Goal: Task Accomplishment & Management: Complete application form

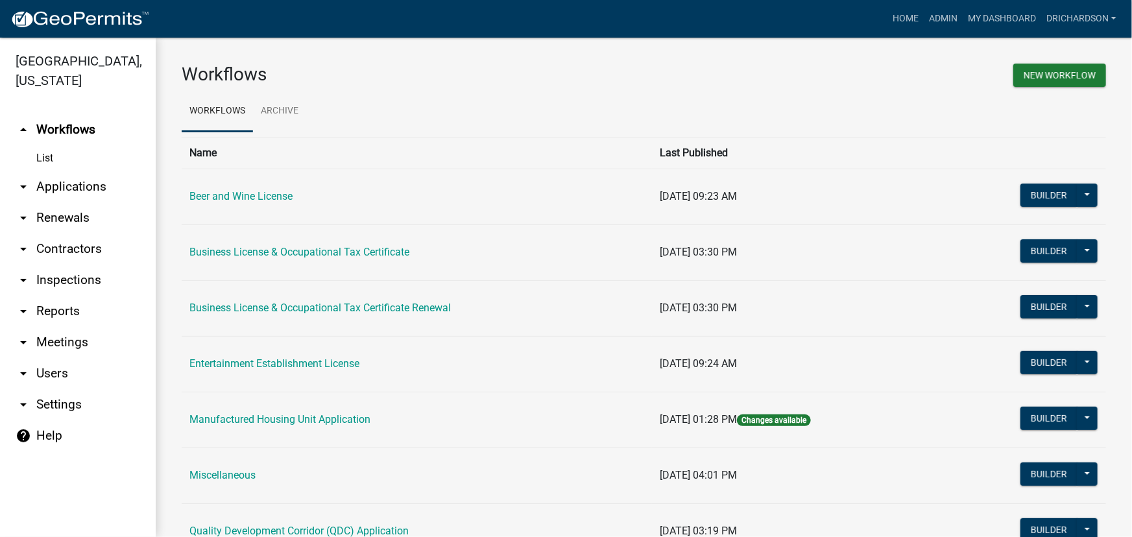
scroll to position [670, 0]
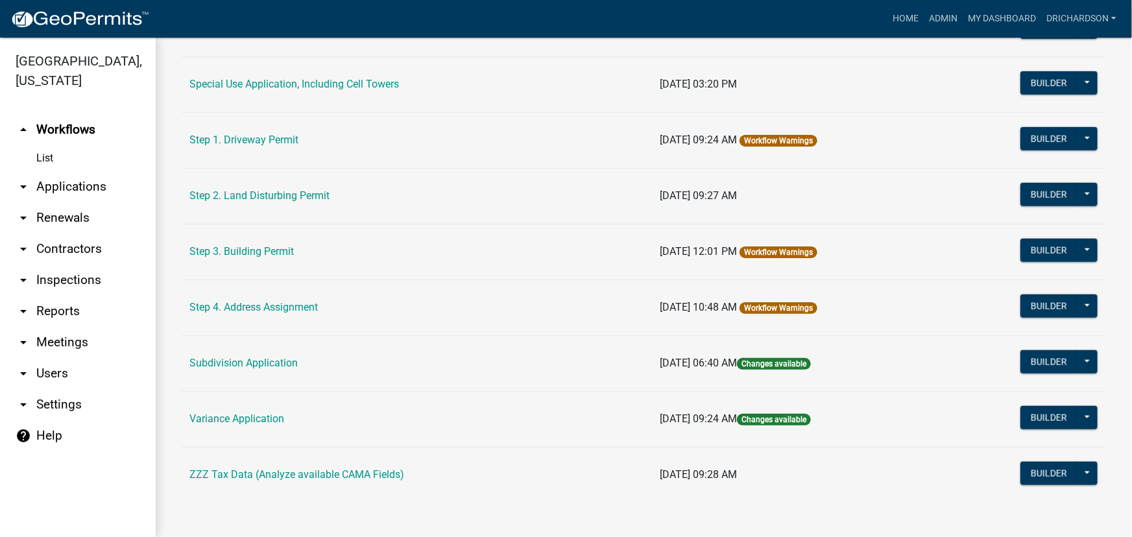
click at [84, 265] on link "arrow_drop_down Inspections" at bounding box center [78, 280] width 156 height 31
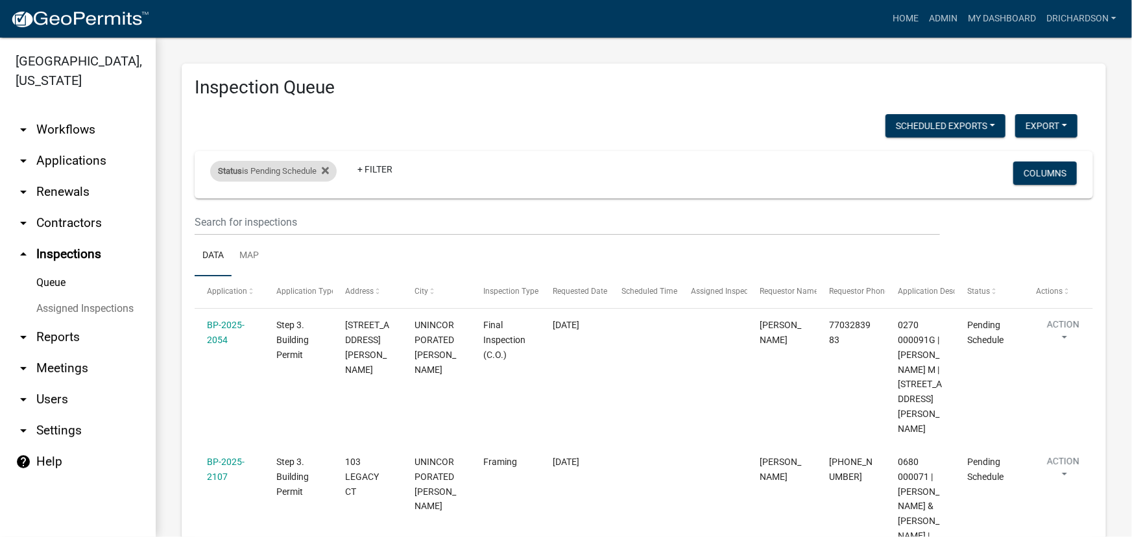
click at [298, 174] on div "Status is Pending Schedule" at bounding box center [273, 171] width 127 height 21
click at [271, 215] on select "Select an option Pending Schedule Pending Inspection Approved Denied Deleted Vo…" at bounding box center [275, 219] width 130 height 27
select select "1"
click at [212, 206] on select "Select an option Pending Schedule Pending Inspection Approved Denied Deleted Vo…" at bounding box center [275, 219] width 130 height 27
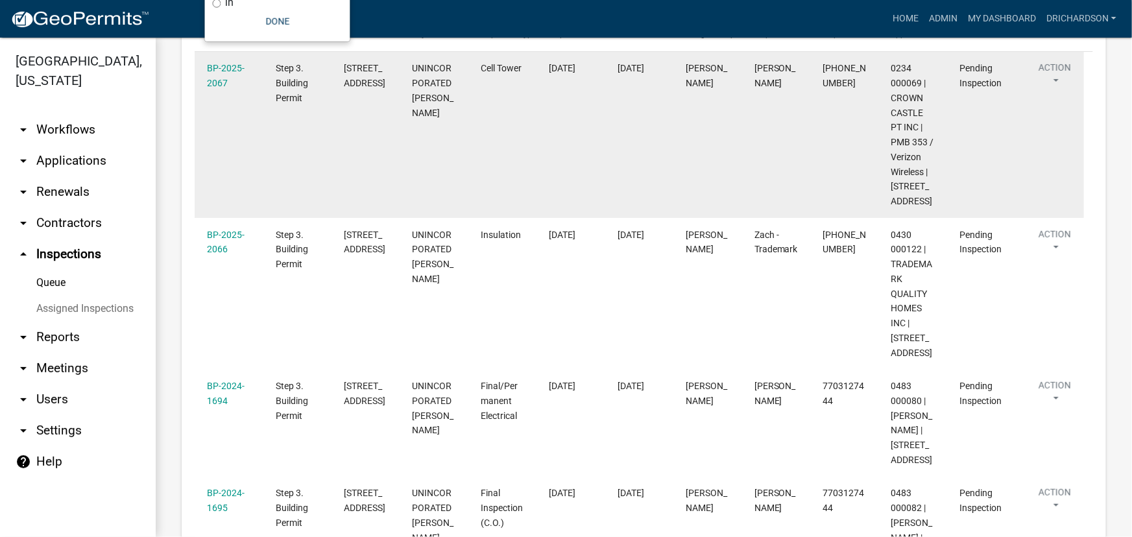
scroll to position [236, 0]
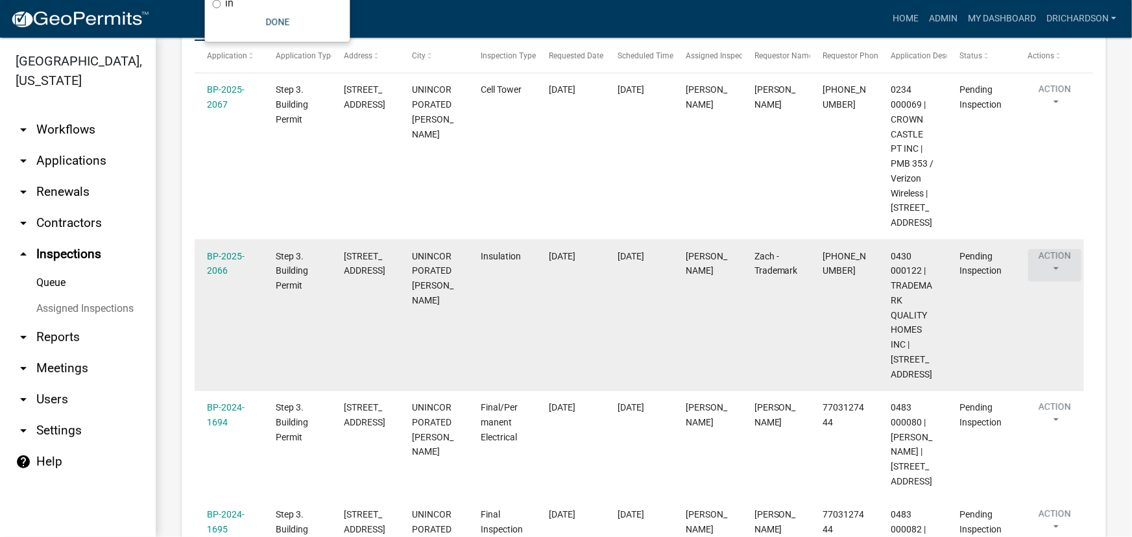
click at [1049, 277] on button "Action" at bounding box center [1054, 265] width 53 height 32
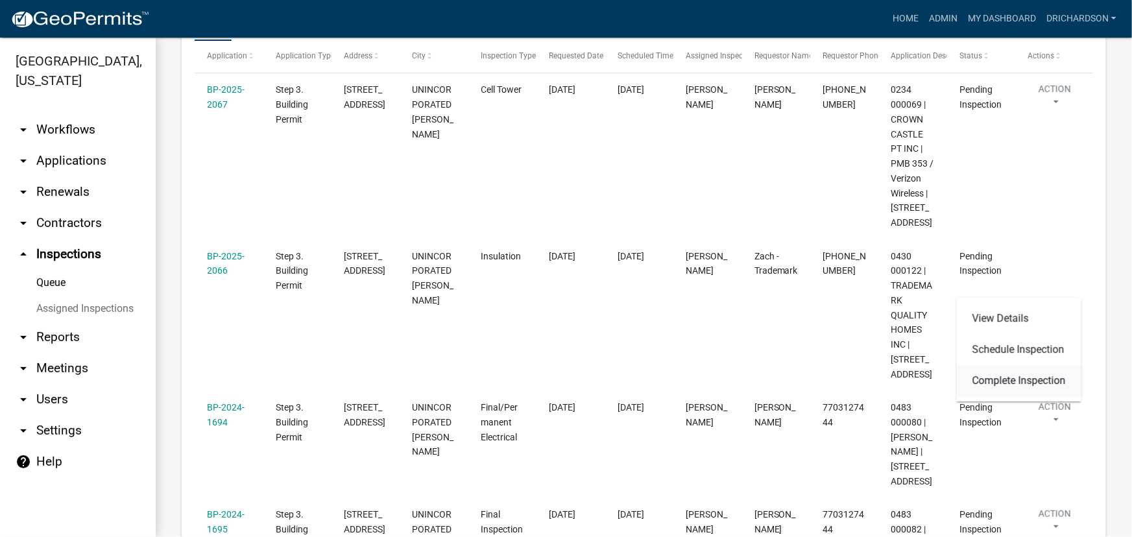
click at [983, 383] on link "Complete Inspection" at bounding box center [1019, 380] width 125 height 31
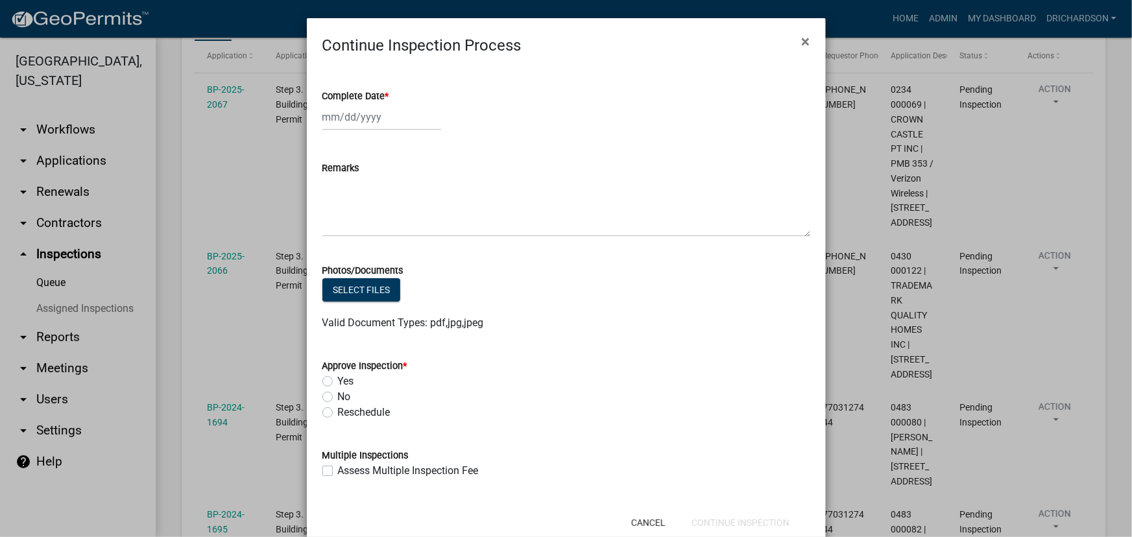
click at [363, 121] on div at bounding box center [381, 117] width 119 height 27
select select "10"
select select "2025"
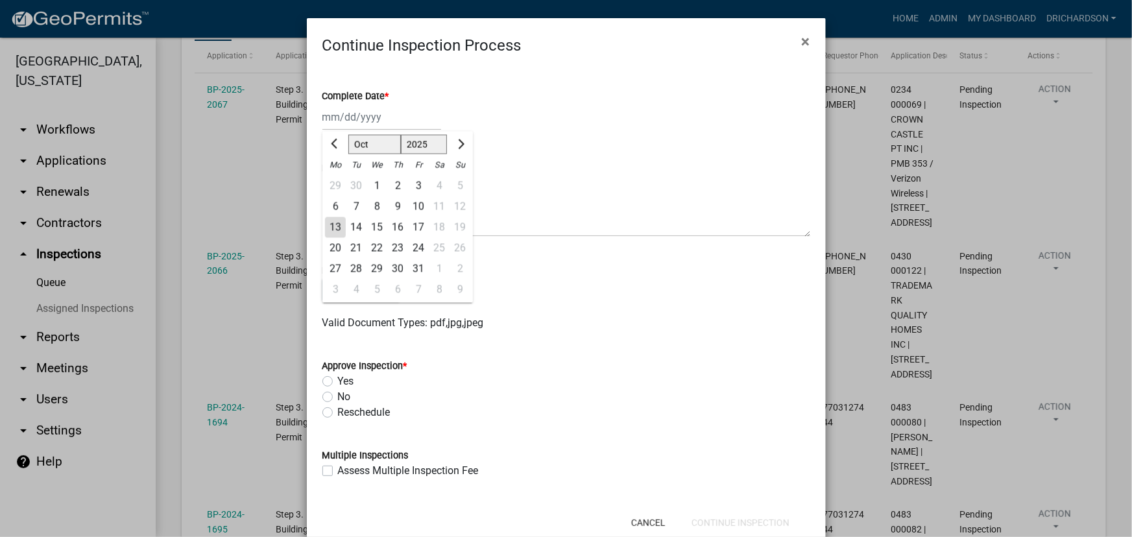
click at [326, 227] on div "13" at bounding box center [335, 227] width 21 height 21
type input "[DATE]"
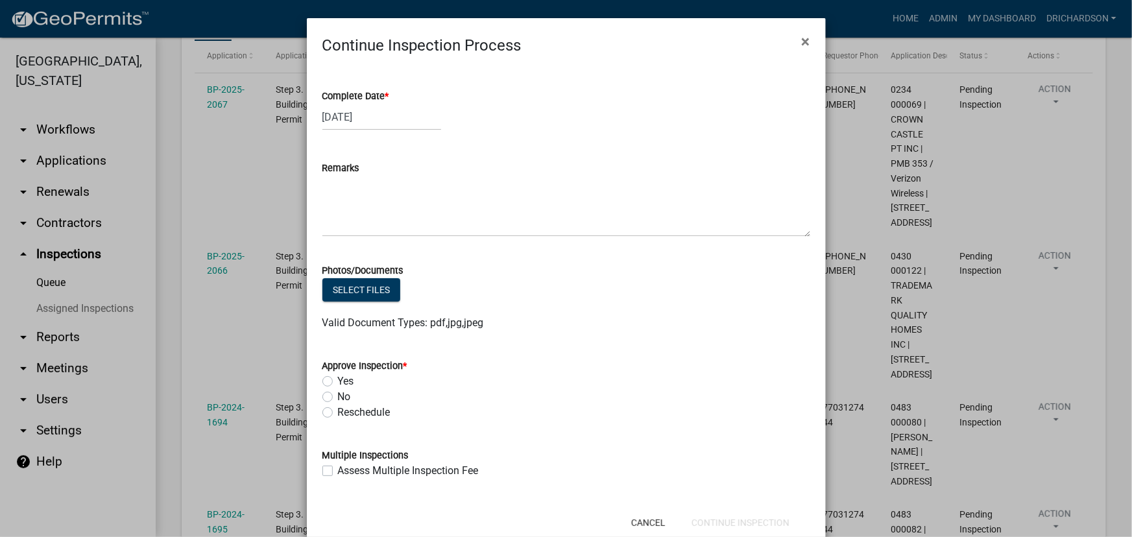
click at [338, 382] on label "Yes" at bounding box center [346, 382] width 16 height 16
click at [338, 382] on input "Yes" at bounding box center [342, 378] width 8 height 8
radio input "true"
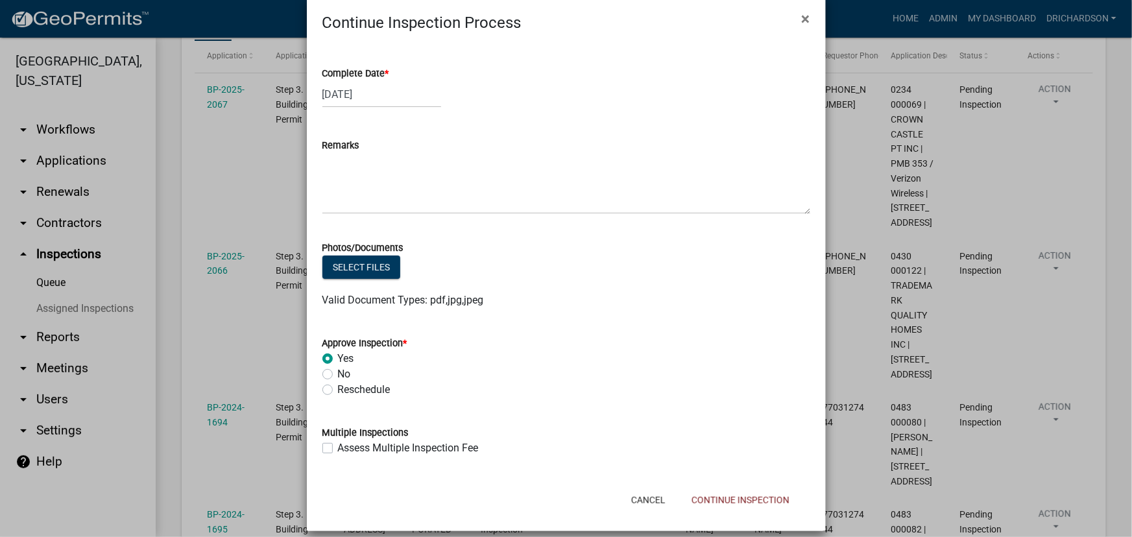
scroll to position [34, 0]
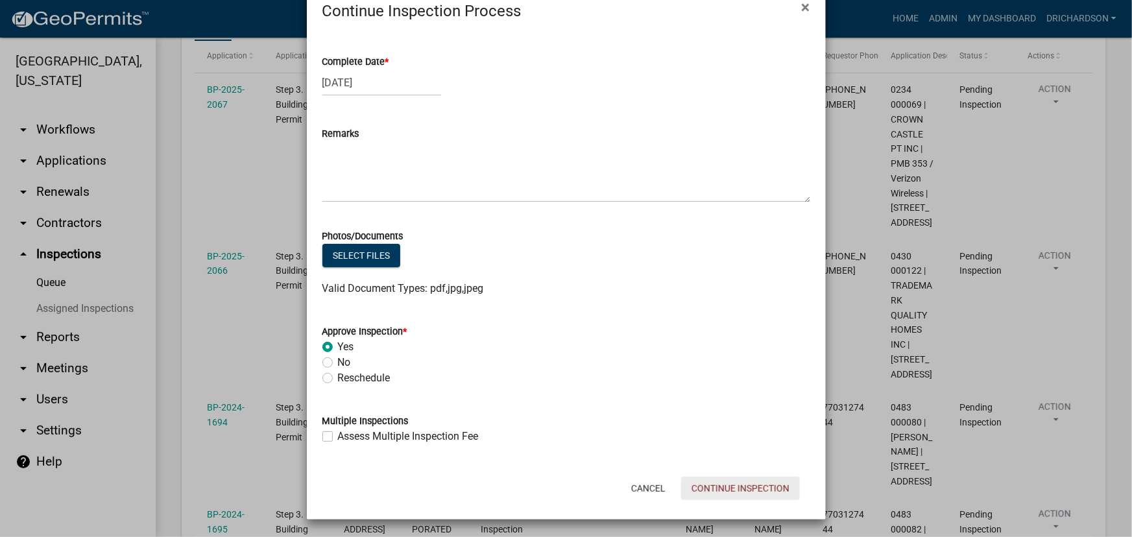
click at [715, 481] on button "Continue Inspection" at bounding box center [740, 488] width 119 height 23
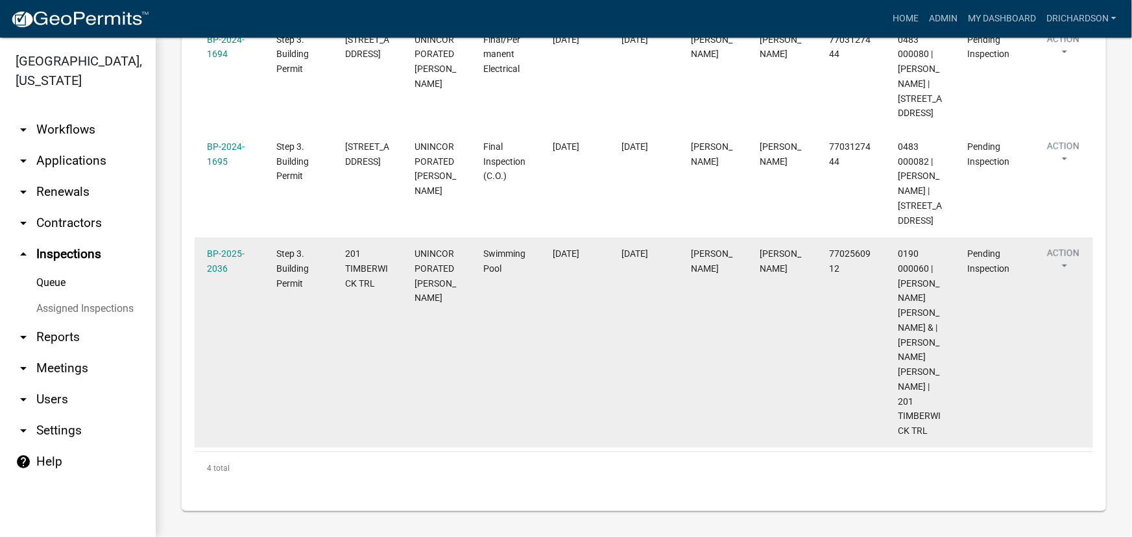
scroll to position [496, 0]
click at [1069, 254] on button "Action" at bounding box center [1063, 263] width 53 height 32
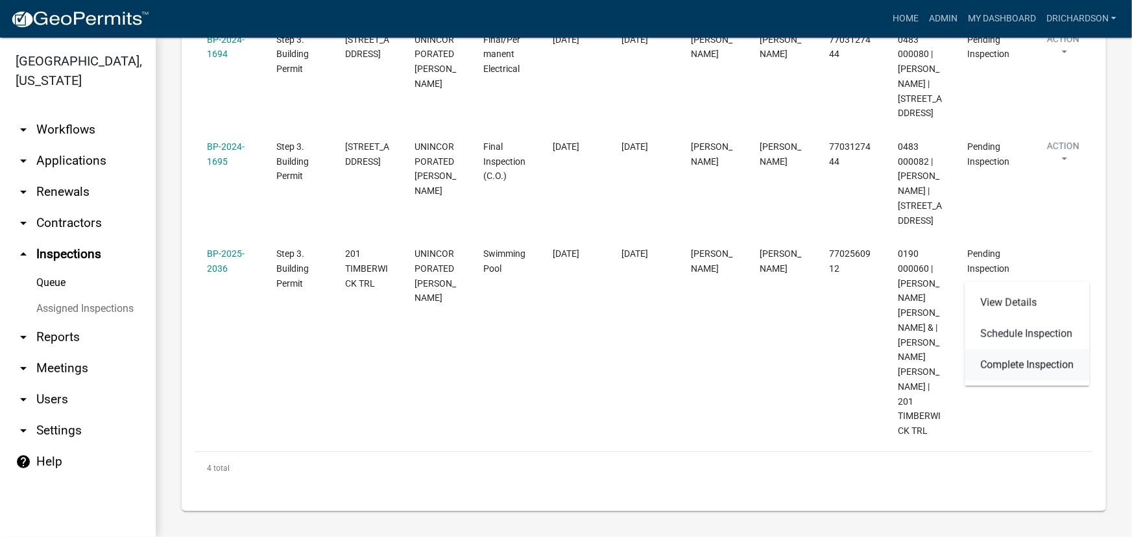
click at [1023, 364] on link "Complete Inspection" at bounding box center [1028, 365] width 125 height 31
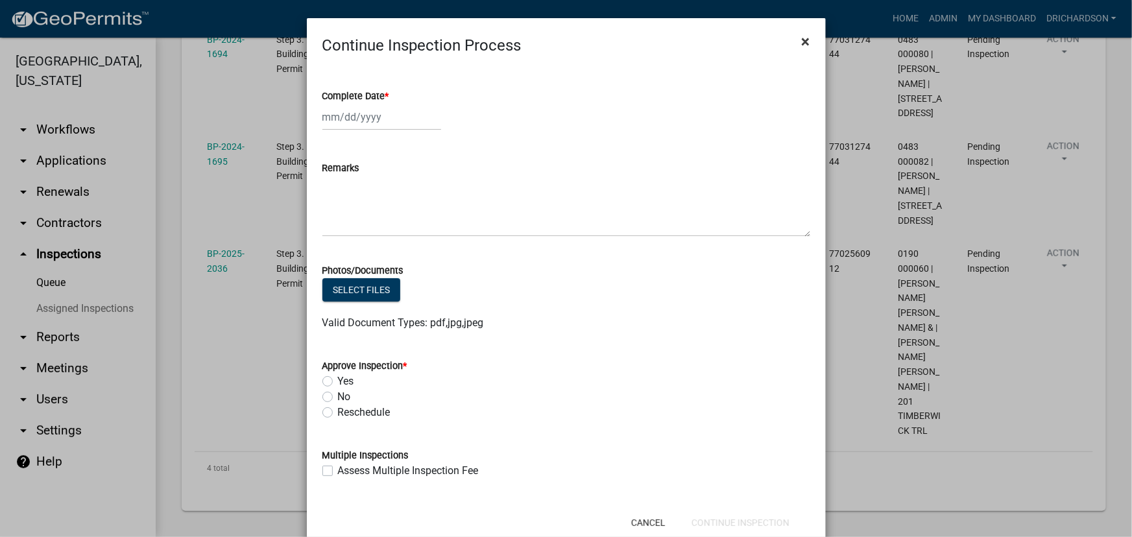
click at [802, 41] on span "×" at bounding box center [806, 41] width 8 height 18
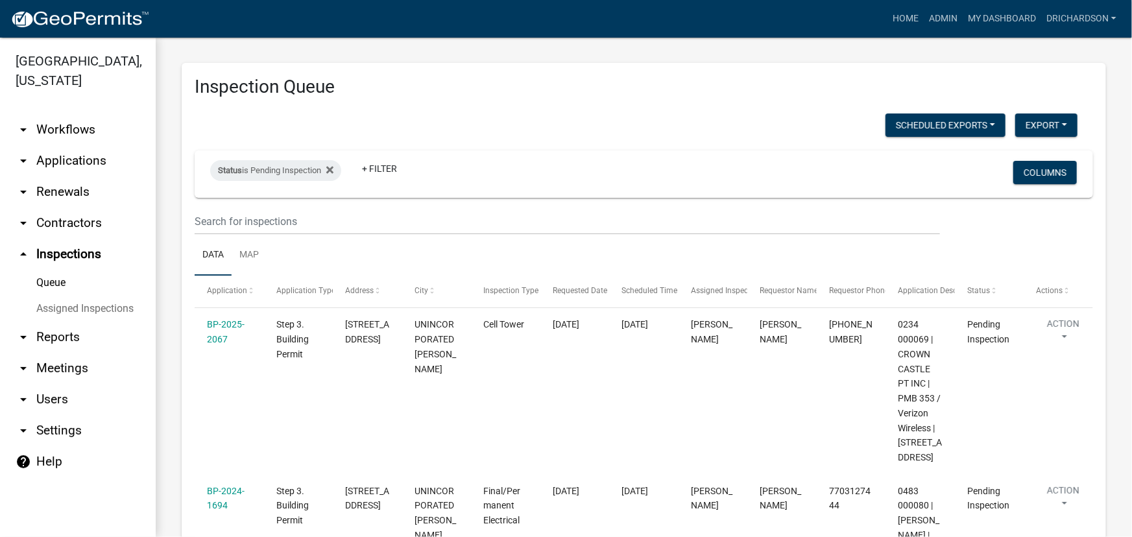
scroll to position [0, 0]
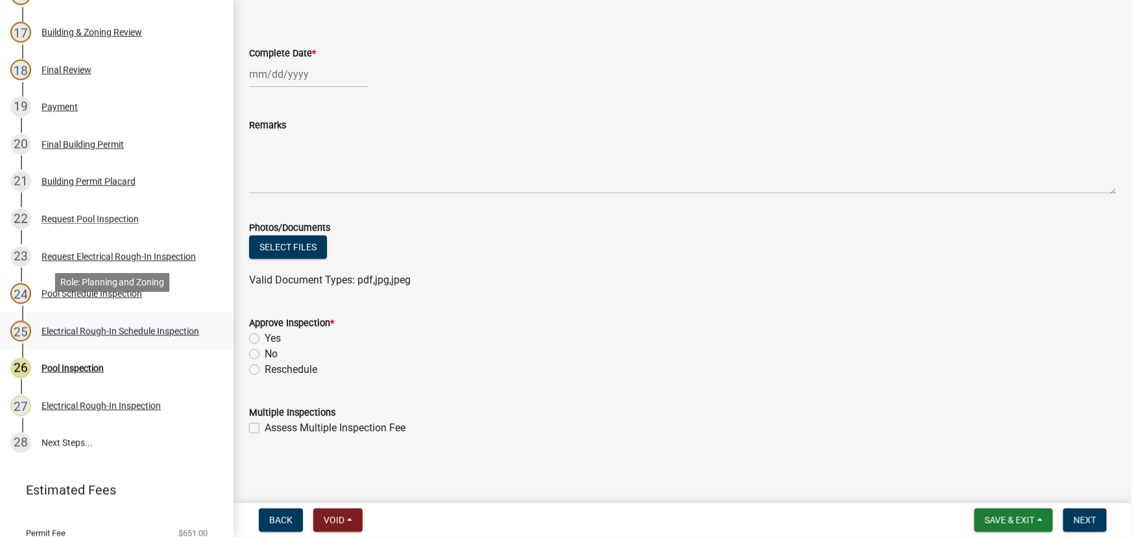
scroll to position [809, 0]
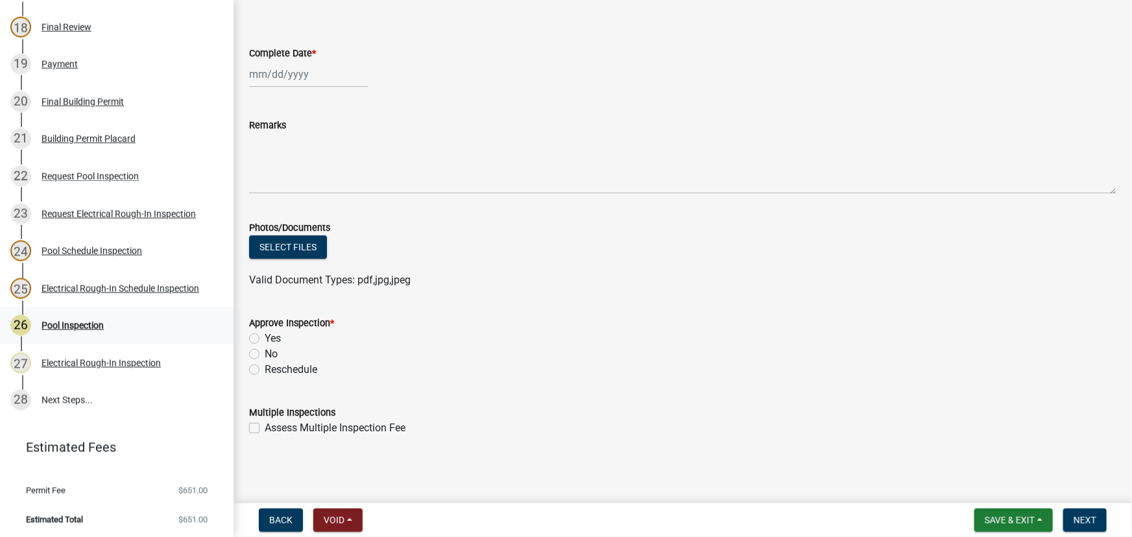
click at [81, 330] on div "26 Pool Inspection" at bounding box center [111, 325] width 202 height 21
click at [79, 324] on div "Pool Inspection" at bounding box center [73, 325] width 62 height 9
select select "10"
select select "2025"
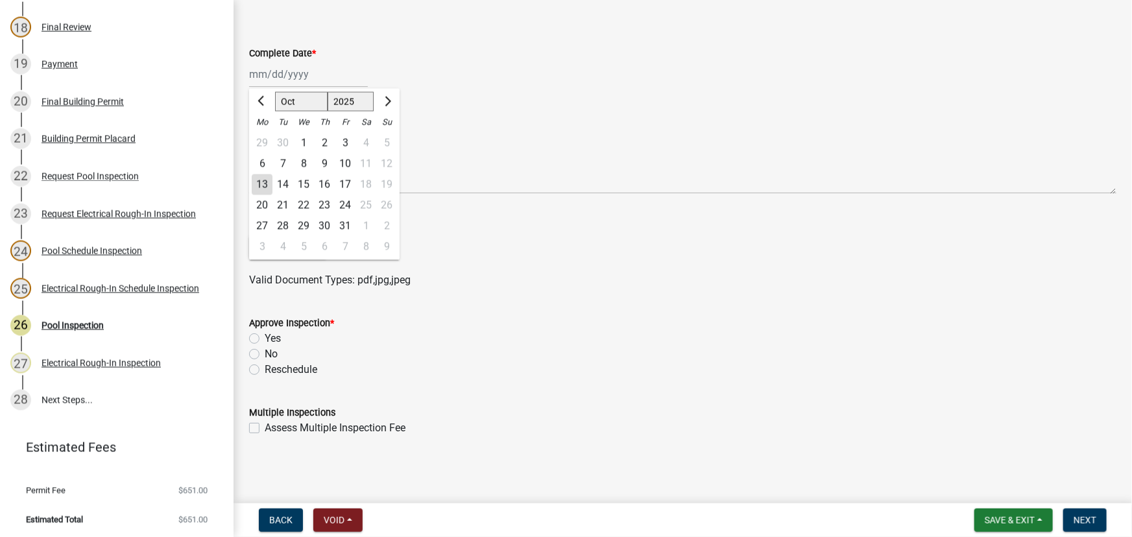
click at [297, 73] on div "Jan Feb Mar Apr May Jun Jul Aug Sep Oct Nov Dec 1525 1526 1527 1528 1529 1530 1…" at bounding box center [308, 74] width 119 height 27
click at [266, 183] on div "13" at bounding box center [262, 185] width 21 height 21
type input "[DATE]"
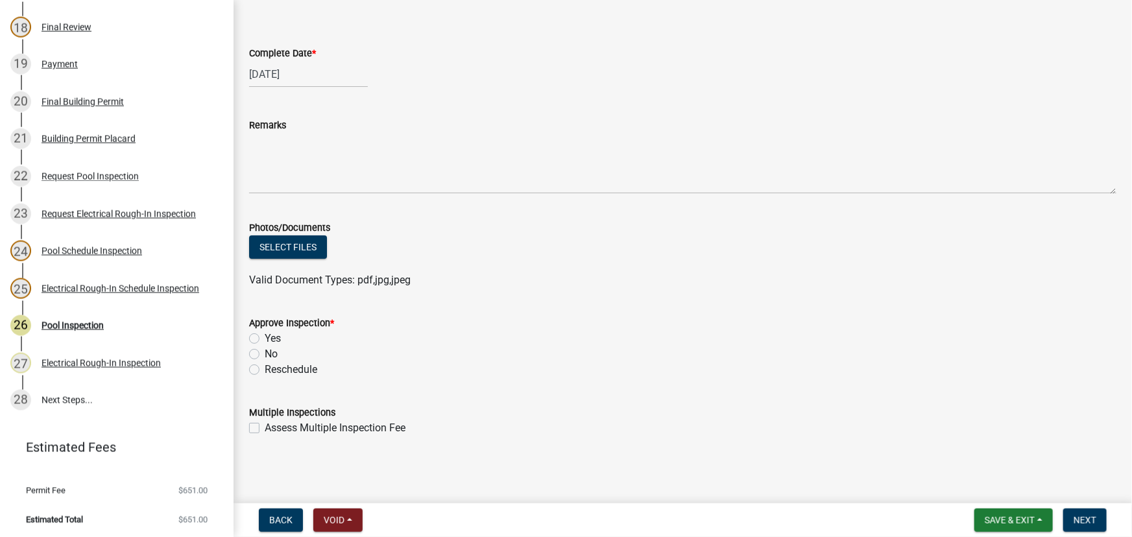
click at [265, 339] on label "Yes" at bounding box center [273, 339] width 16 height 16
click at [265, 339] on input "Yes" at bounding box center [269, 335] width 8 height 8
radio input "true"
click at [1094, 518] on span "Next" at bounding box center [1085, 520] width 23 height 10
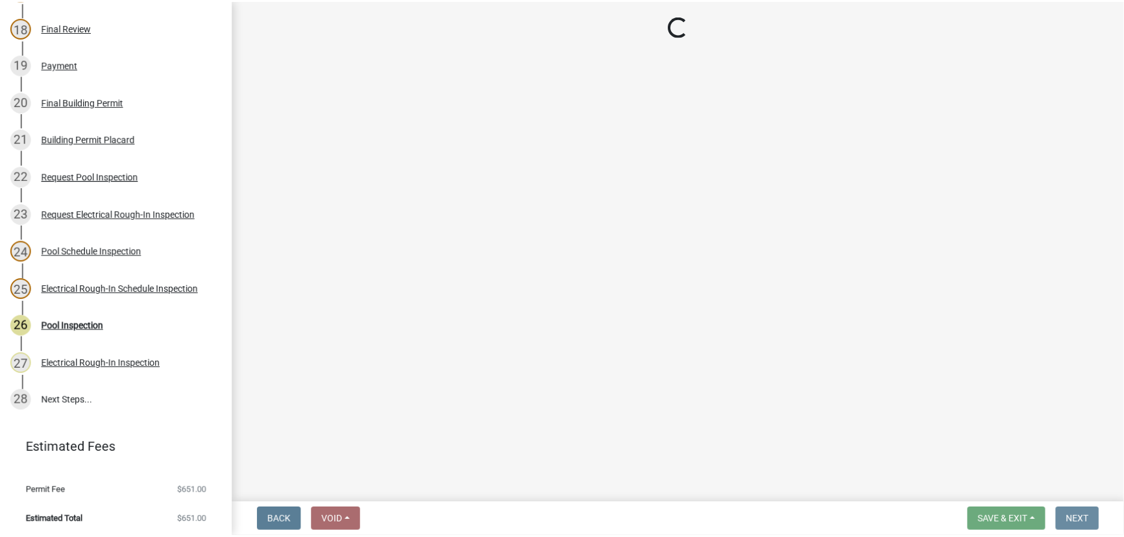
scroll to position [0, 0]
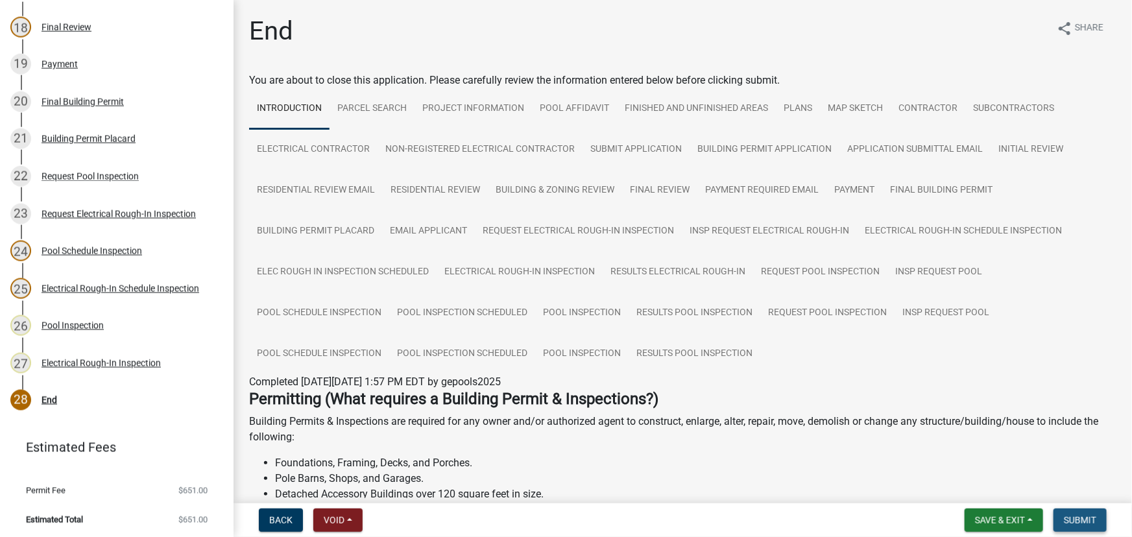
click at [1083, 523] on span "Submit" at bounding box center [1080, 520] width 32 height 10
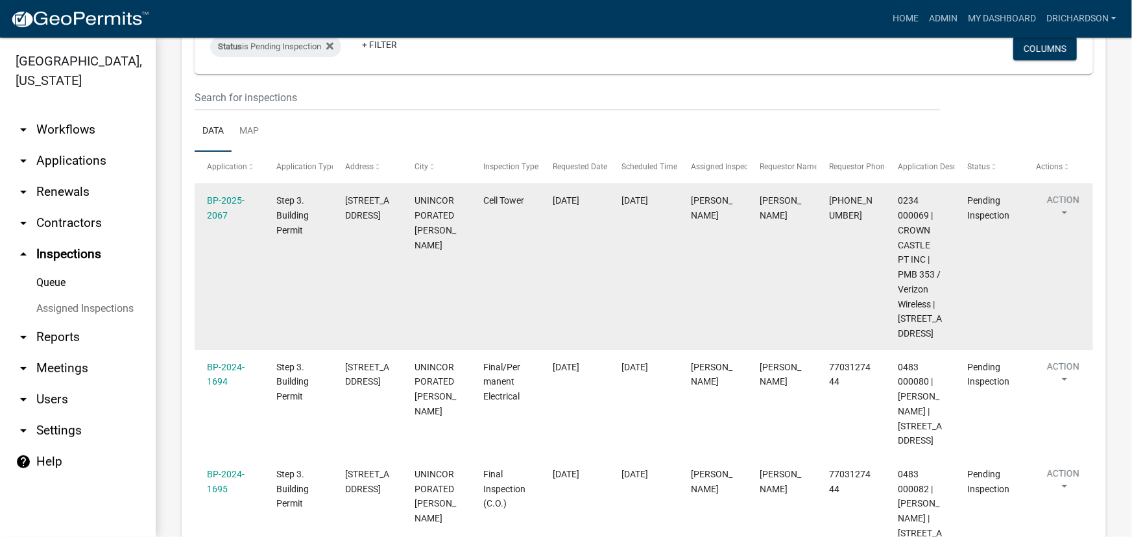
scroll to position [108, 0]
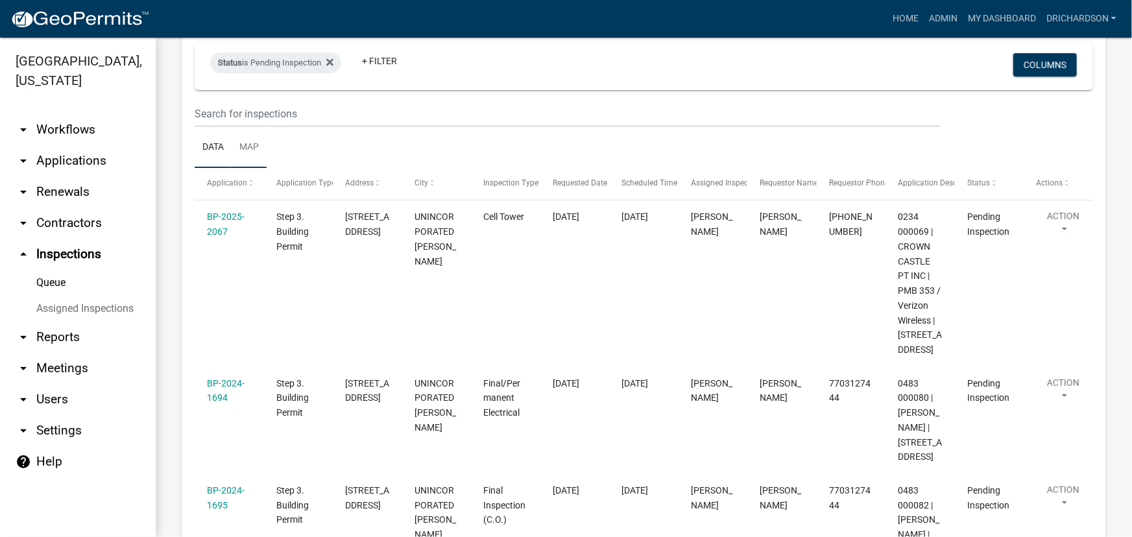
click at [254, 160] on link "Map" at bounding box center [249, 148] width 35 height 42
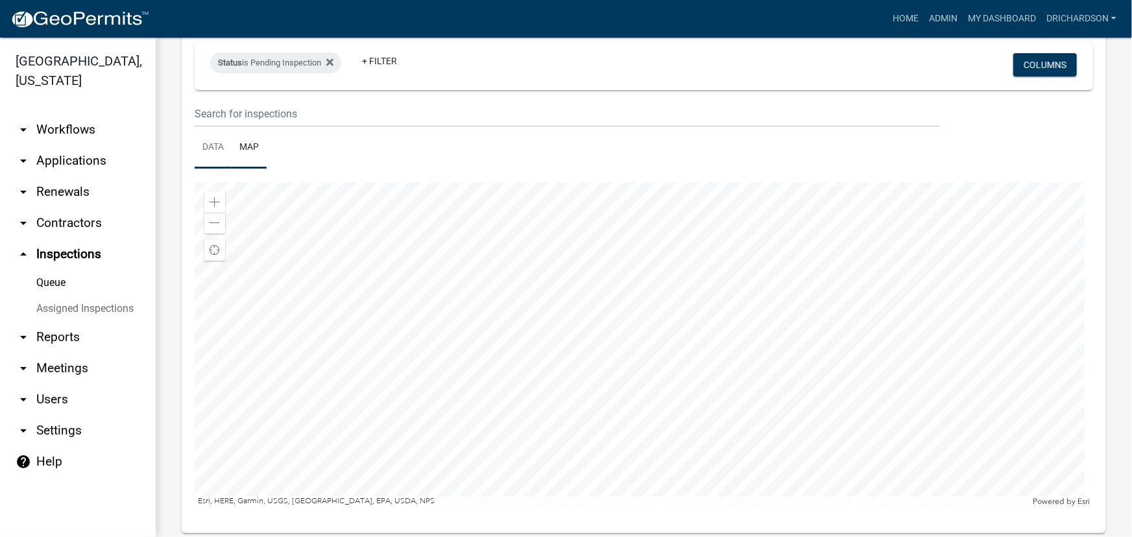
click at [221, 147] on link "Data" at bounding box center [213, 148] width 37 height 42
